Goal: Find specific page/section: Find specific page/section

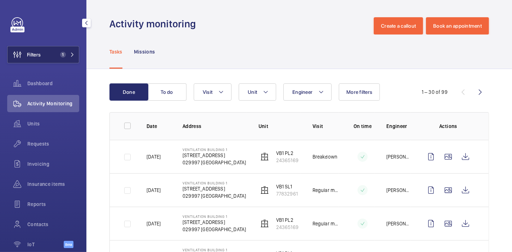
click at [47, 51] on button "Filters 1" at bounding box center [43, 54] width 72 height 17
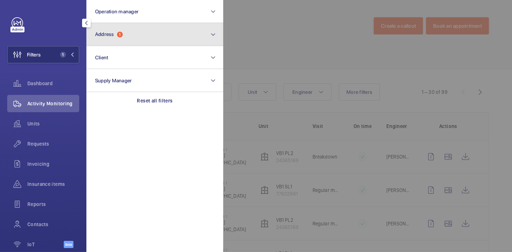
click at [117, 34] on span "Address 1" at bounding box center [109, 34] width 28 height 6
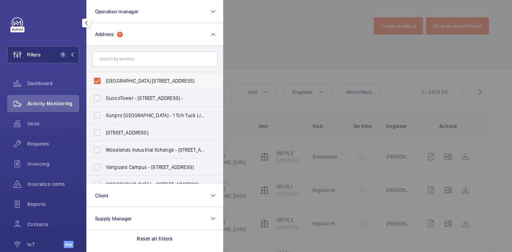
click at [97, 82] on label "[GEOGRAPHIC_DATA] [STREET_ADDRESS]" at bounding box center [149, 80] width 125 height 17
click at [97, 82] on input "[GEOGRAPHIC_DATA] [STREET_ADDRESS]" at bounding box center [97, 81] width 14 height 14
checkbox input "false"
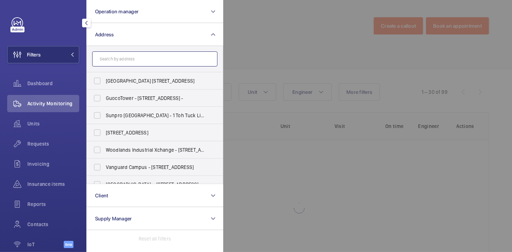
click at [124, 62] on input "text" at bounding box center [154, 58] width 125 height 15
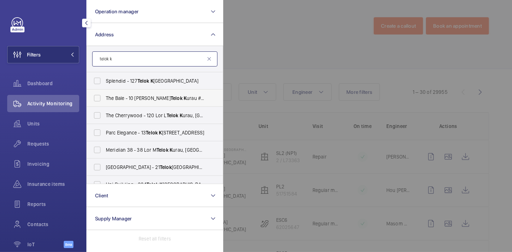
type input "telok k"
click at [130, 101] on span "The Bale - 10 Lorong H Telok K urau #01-05, SINGAPORE 425993" at bounding box center [155, 98] width 99 height 7
click at [104, 101] on input "The Bale - 10 Lorong H Telok K urau #01-05, SINGAPORE 425993" at bounding box center [97, 98] width 14 height 14
checkbox input "true"
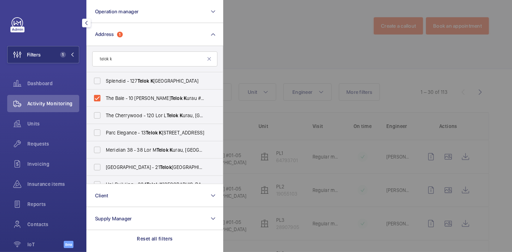
click at [277, 36] on div at bounding box center [479, 126] width 512 height 252
